Goal: Task Accomplishment & Management: Use online tool/utility

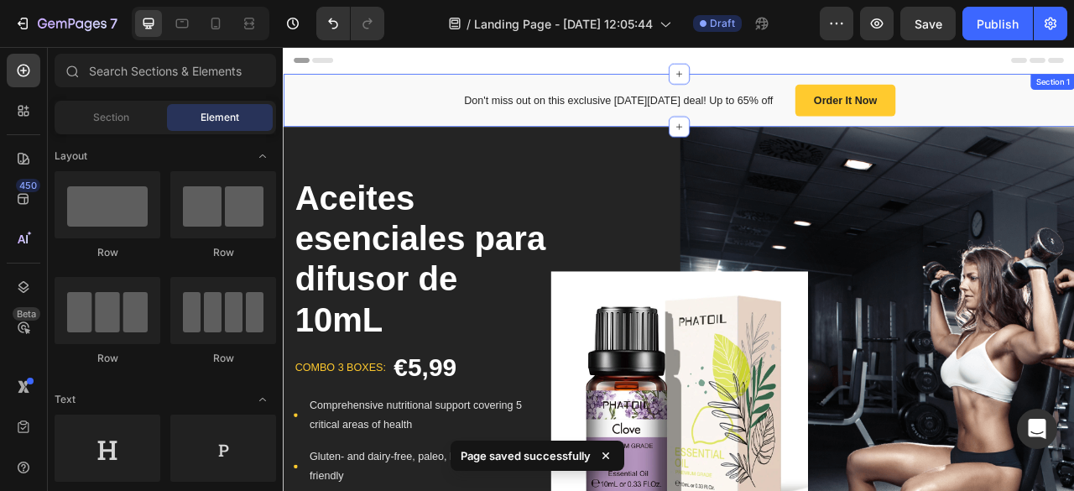
scroll to position [55, 0]
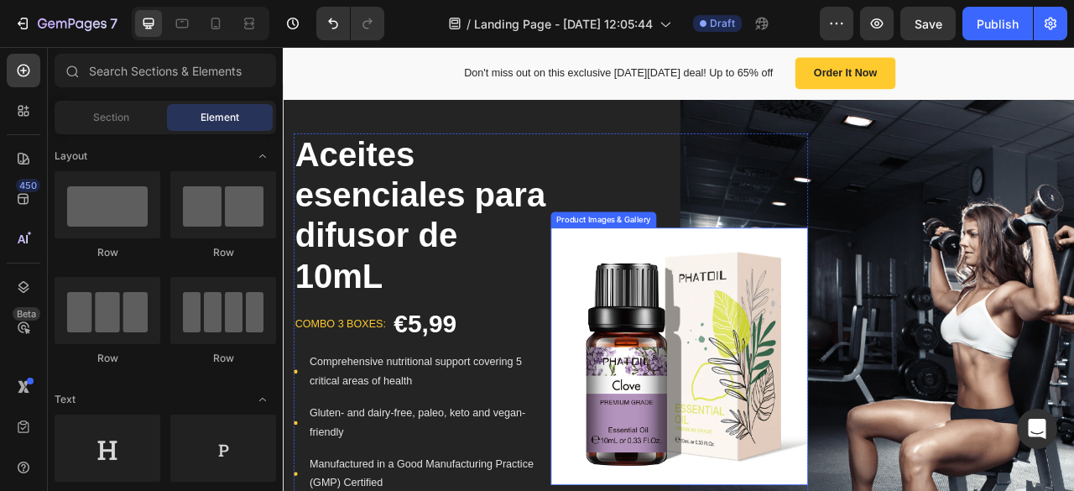
click at [700, 271] on div "Product Images & Gallery" at bounding box center [691, 266] width 128 height 15
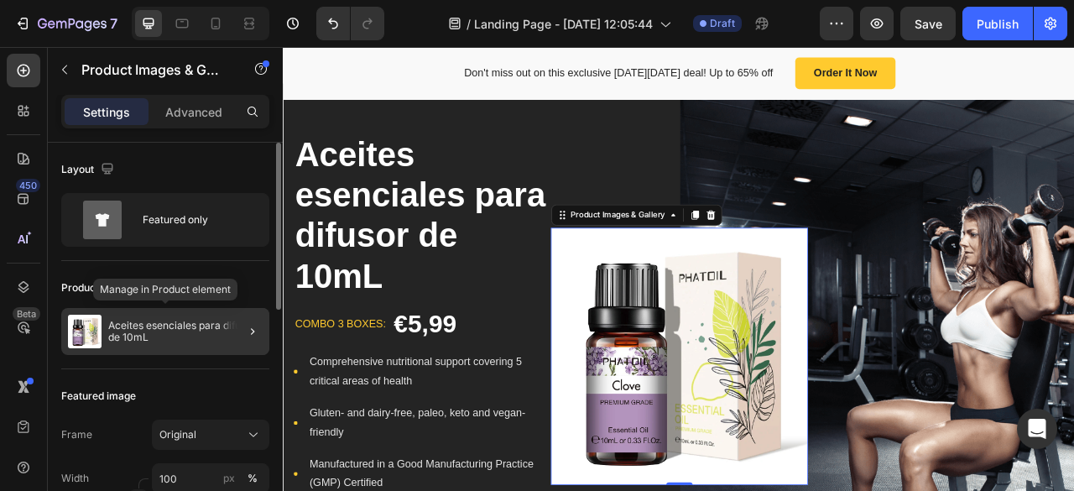
click at [167, 325] on p "Aceites esenciales para difusor de 10mL" at bounding box center [185, 331] width 154 height 23
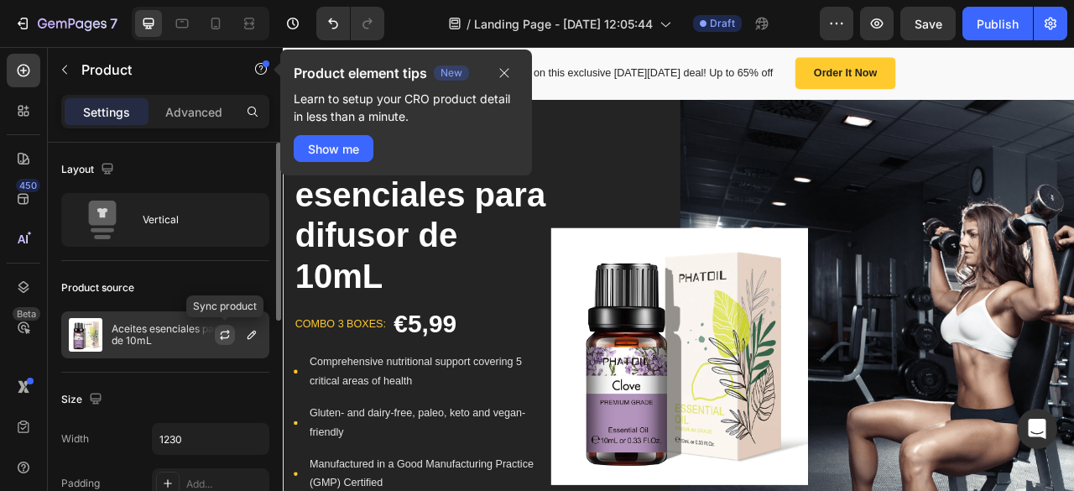
click at [233, 329] on button "button" at bounding box center [225, 335] width 20 height 20
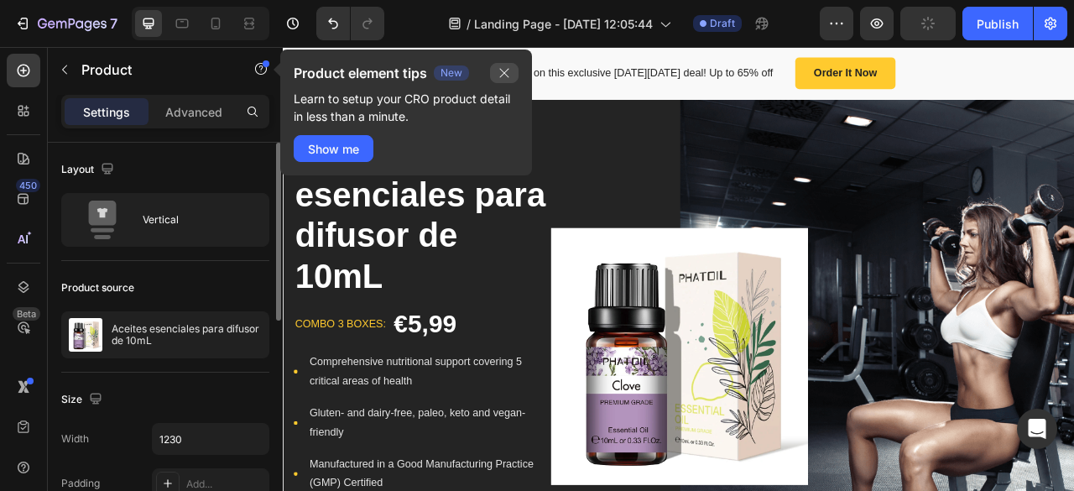
click at [505, 74] on icon "button" at bounding box center [504, 73] width 9 height 9
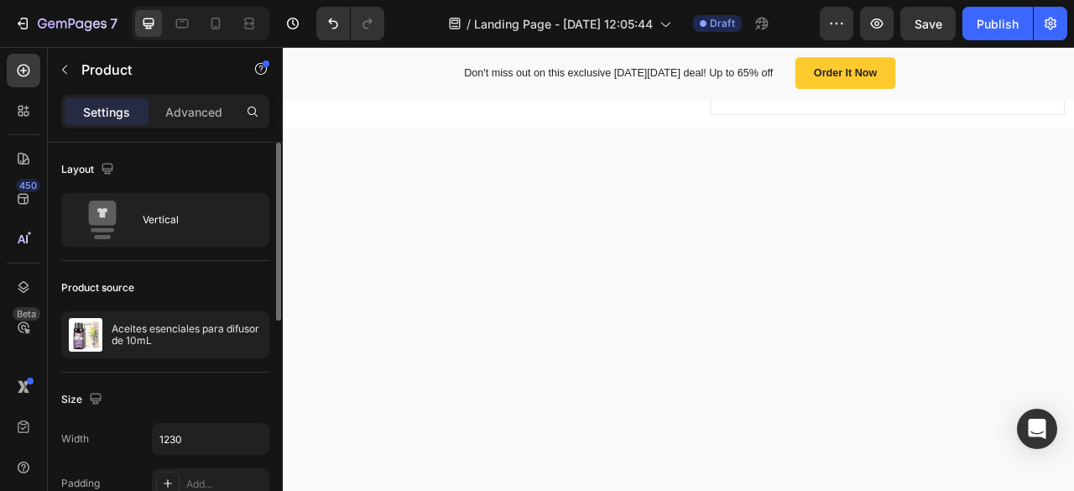
scroll to position [1460, 0]
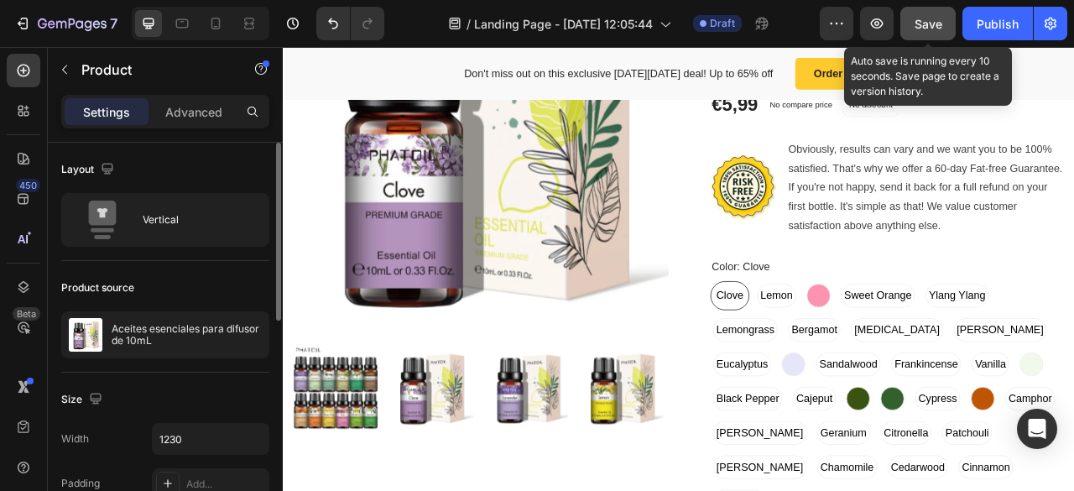
click at [941, 24] on span "Save" at bounding box center [928, 24] width 28 height 14
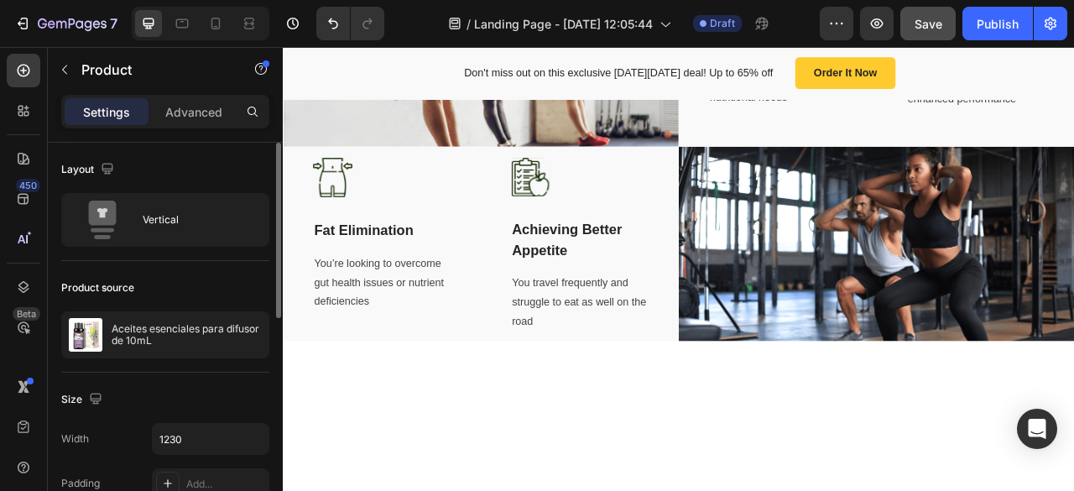
scroll to position [0, 0]
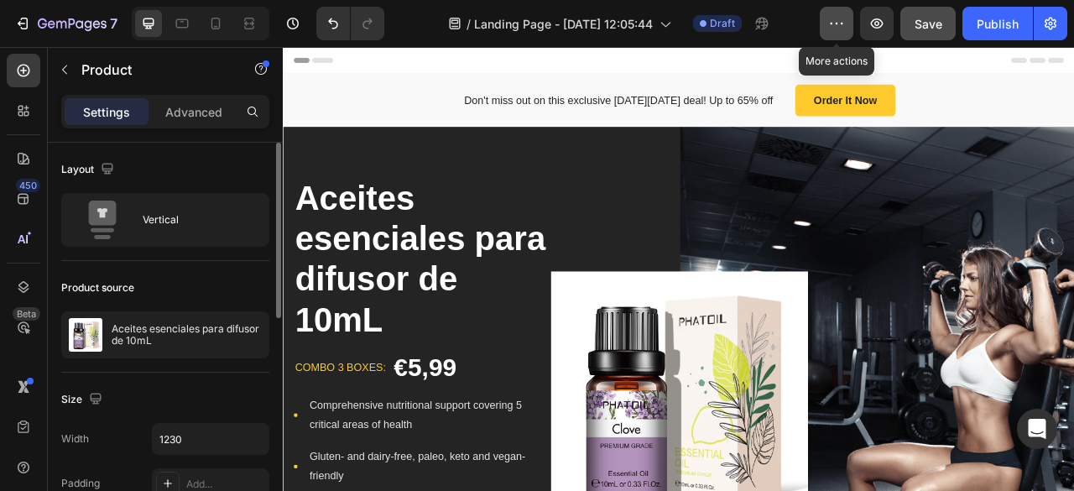
click at [822, 13] on button "button" at bounding box center [837, 24] width 34 height 34
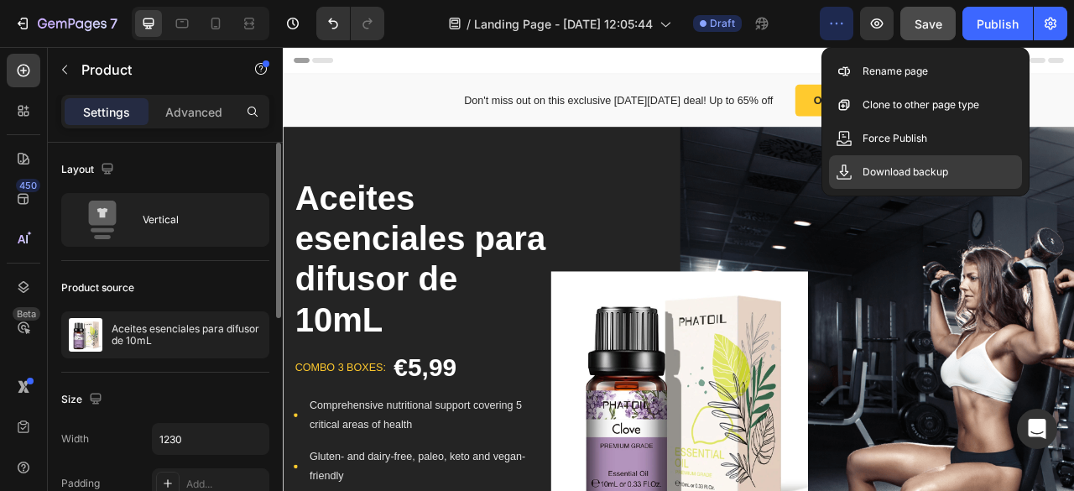
click at [881, 167] on p "Download backup" at bounding box center [905, 172] width 86 height 17
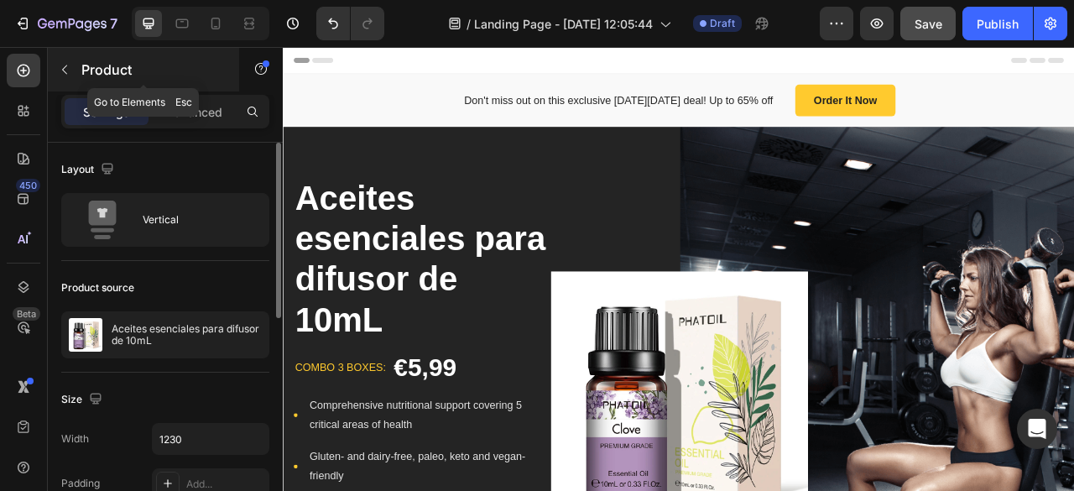
click at [65, 66] on icon "button" at bounding box center [64, 69] width 13 height 13
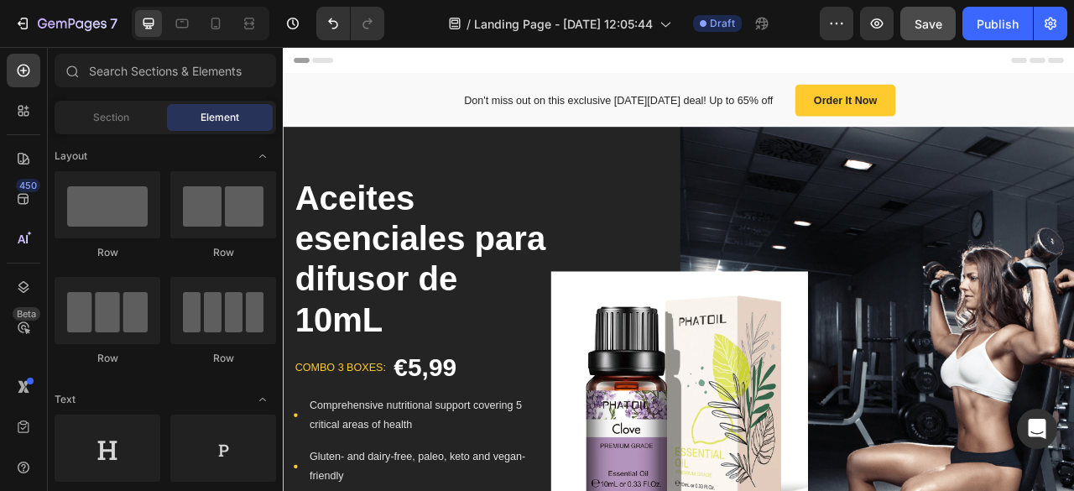
click at [425, 63] on div "Header" at bounding box center [786, 64] width 980 height 34
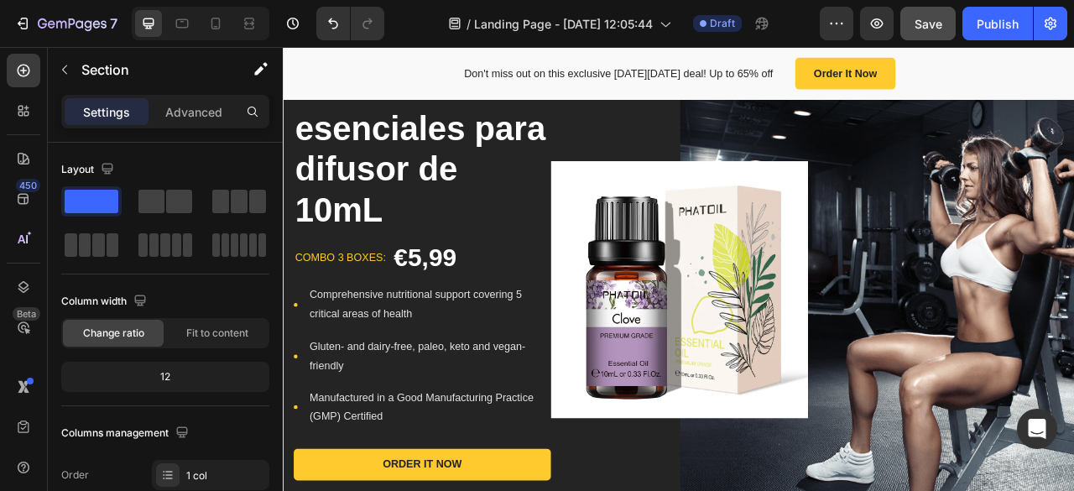
scroll to position [98, 0]
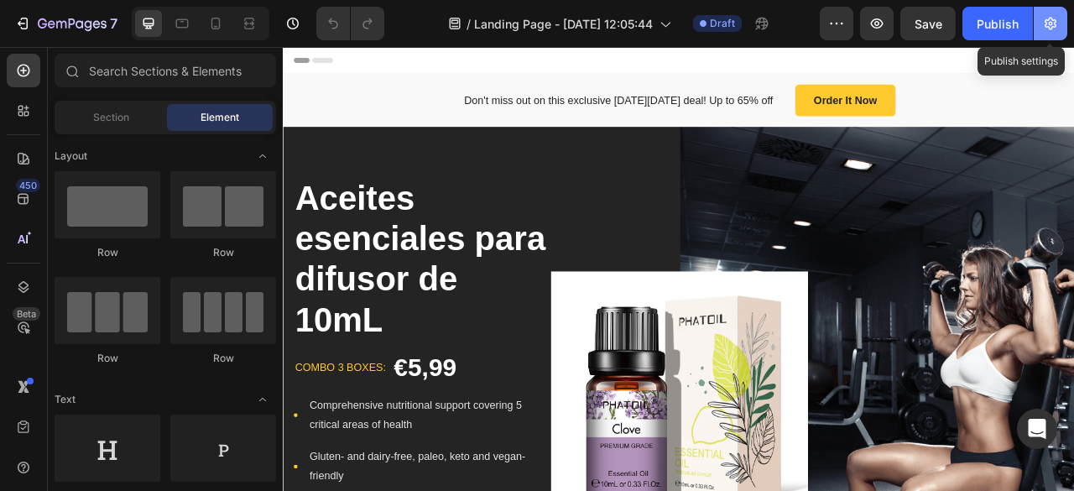
click at [1049, 21] on icon "button" at bounding box center [1050, 23] width 17 height 17
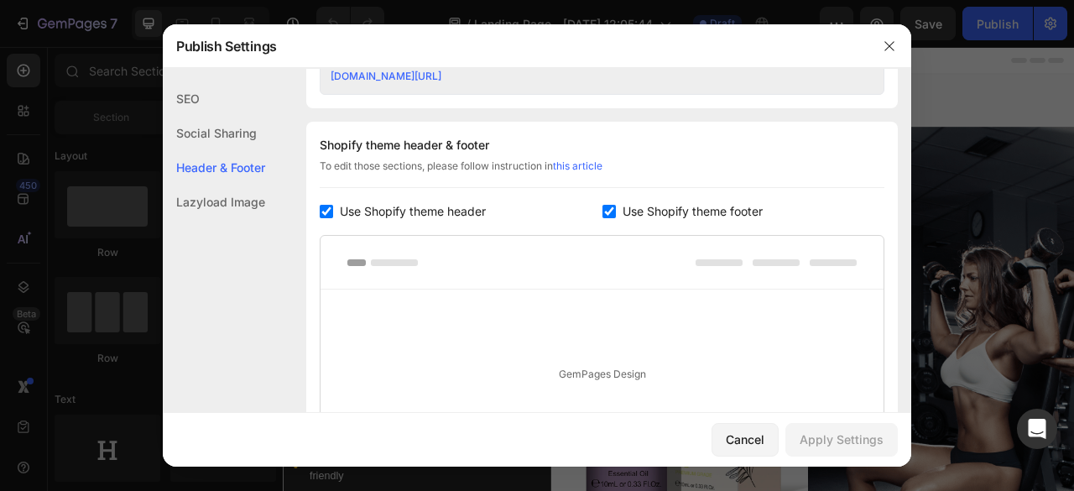
scroll to position [985, 0]
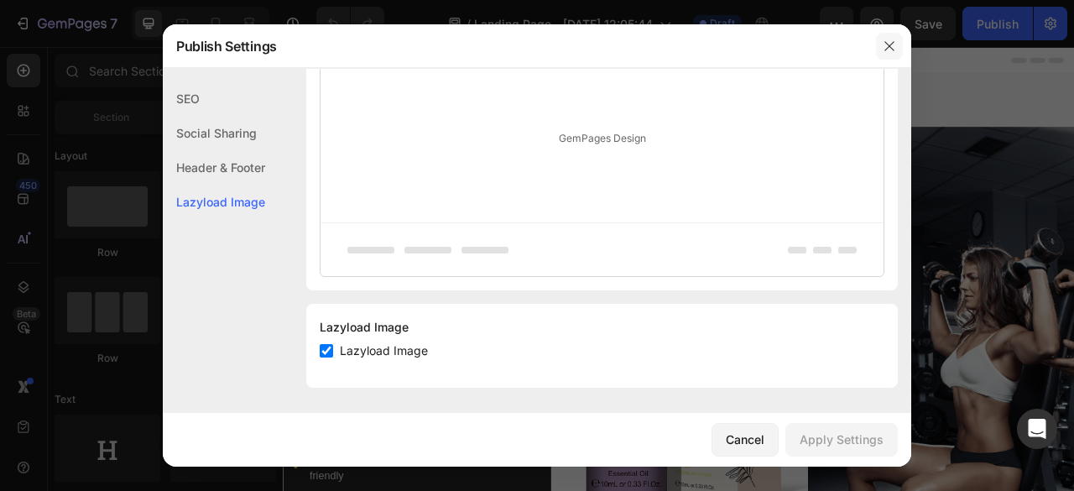
click at [888, 48] on icon "button" at bounding box center [888, 45] width 9 height 9
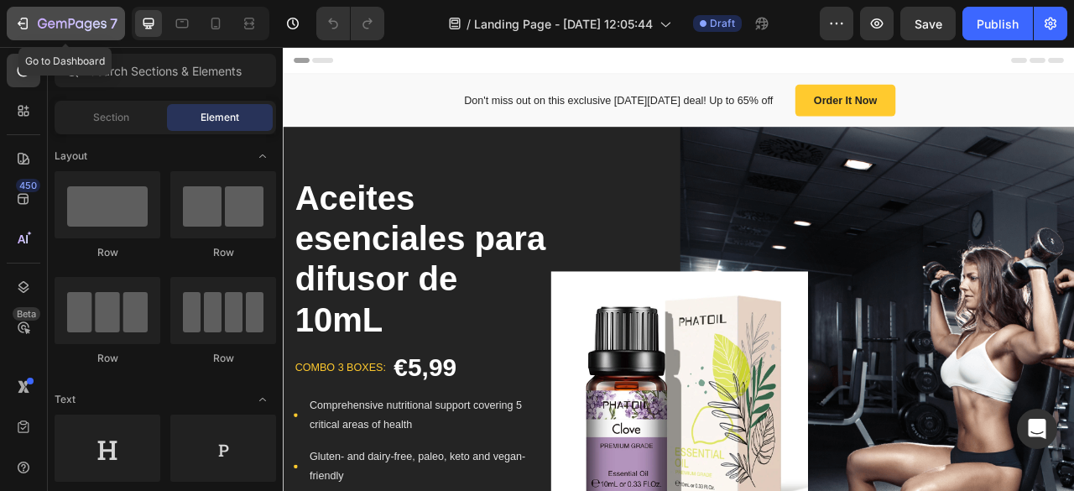
click at [81, 18] on icon "button" at bounding box center [72, 25] width 69 height 14
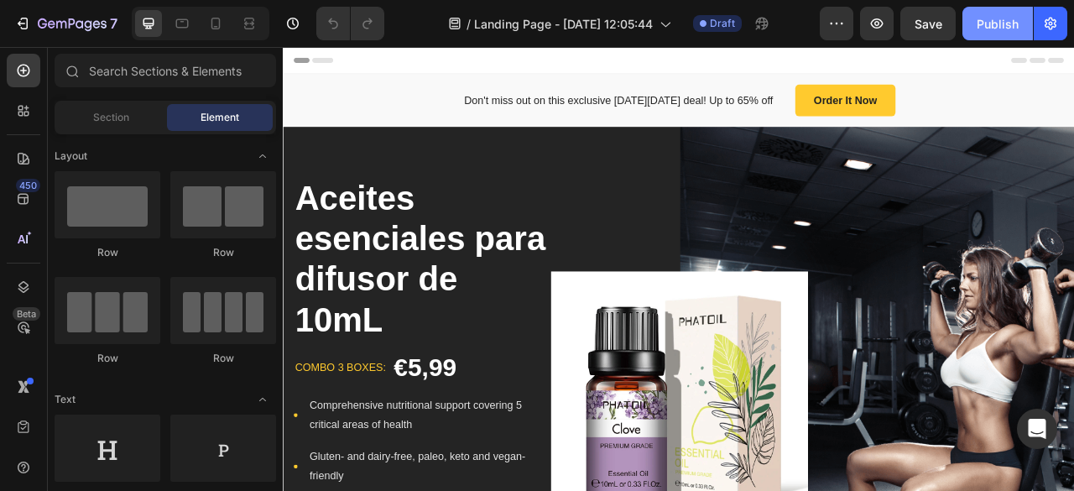
click at [1005, 16] on div "Publish" at bounding box center [997, 24] width 42 height 18
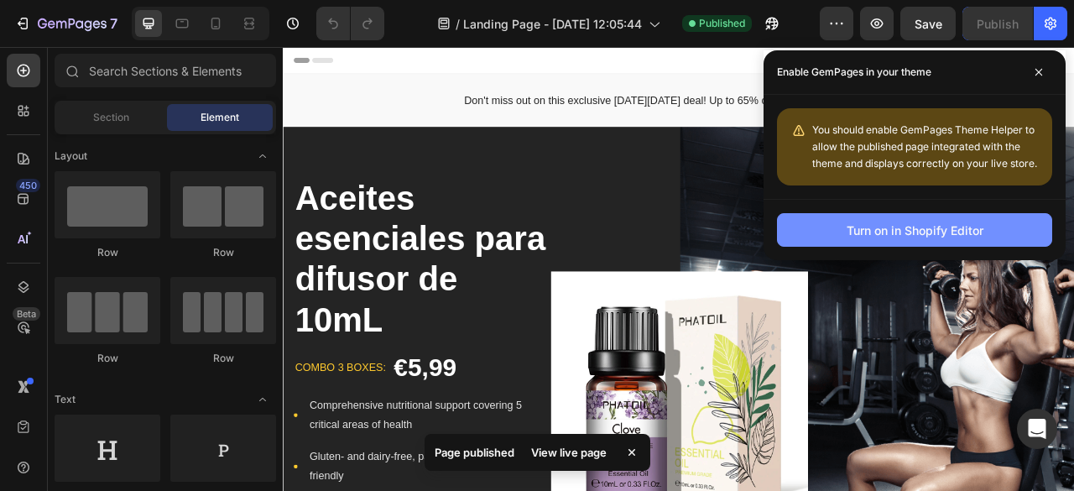
click at [941, 227] on div "Turn on in Shopify Editor" at bounding box center [914, 230] width 137 height 18
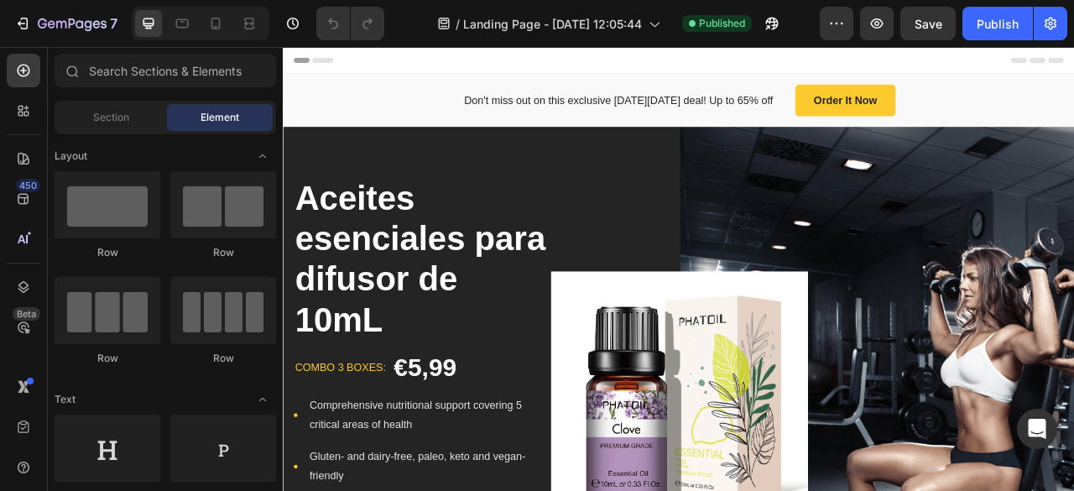
click at [2, 15] on div "7" at bounding box center [62, 24] width 125 height 34
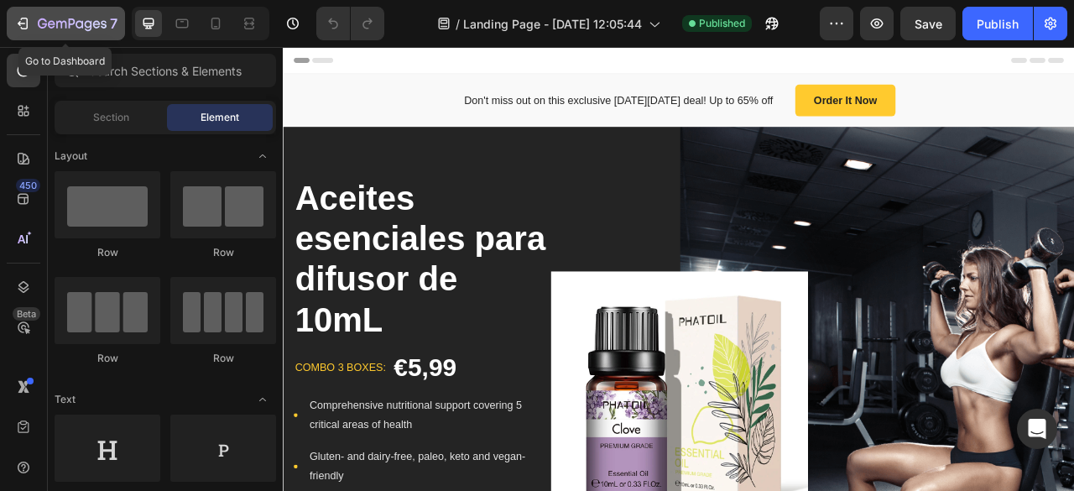
click at [12, 15] on button "7" at bounding box center [66, 24] width 118 height 34
